Goal: Task Accomplishment & Management: Use online tool/utility

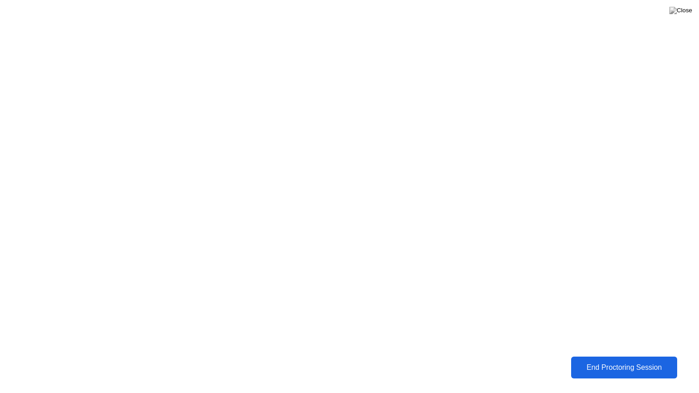
click at [588, 364] on div "End Proctoring Session" at bounding box center [624, 368] width 101 height 8
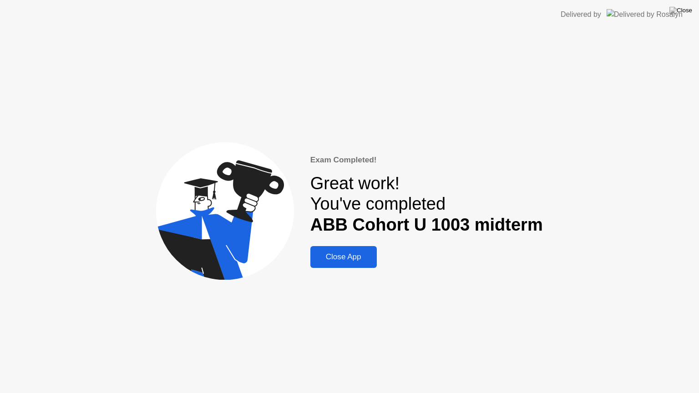
click at [326, 260] on div "Close App" at bounding box center [343, 257] width 61 height 9
